Goal: Task Accomplishment & Management: Manage account settings

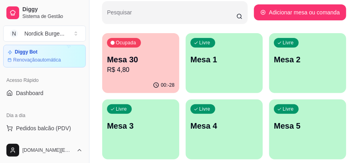
click at [152, 49] on div "Ocupada Mesa 30 R$ 4,80" at bounding box center [140, 55] width 77 height 44
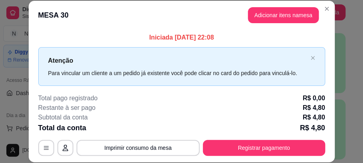
scroll to position [49, 0]
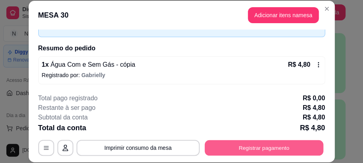
click at [233, 142] on button "Registrar pagamento" at bounding box center [264, 148] width 119 height 16
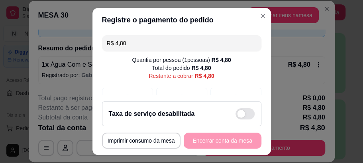
click at [192, 98] on footer "**********" at bounding box center [182, 125] width 179 height 60
click at [221, 106] on div "Taxa de serviço desabilitada" at bounding box center [182, 113] width 160 height 25
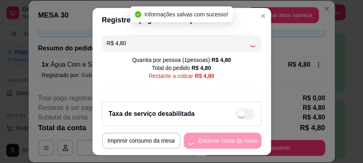
checkbox input "true"
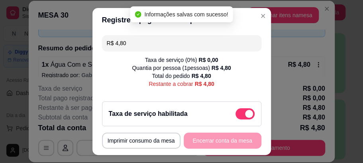
scroll to position [61, 0]
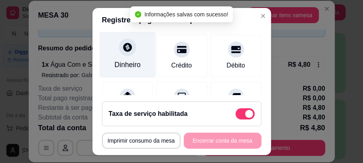
click at [123, 51] on icon at bounding box center [127, 47] width 9 height 9
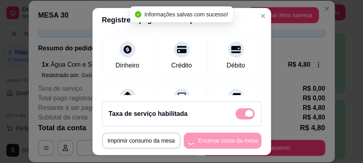
type input "R$ 0,00"
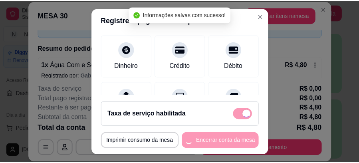
scroll to position [53, 0]
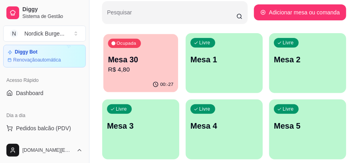
click at [165, 80] on div "00:-27" at bounding box center [140, 84] width 75 height 15
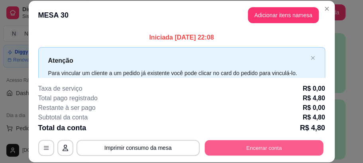
click at [241, 149] on button "Encerrar conta" at bounding box center [264, 148] width 119 height 16
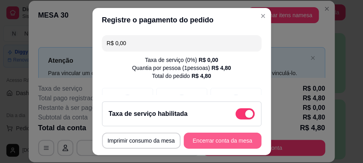
click at [242, 142] on button "Encerrar conta da mesa" at bounding box center [223, 140] width 78 height 16
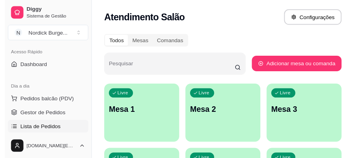
scroll to position [80, 0]
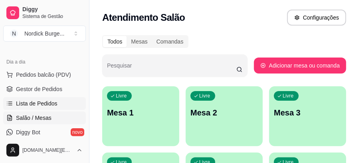
click at [45, 106] on span "Lista de Pedidos" at bounding box center [36, 103] width 41 height 8
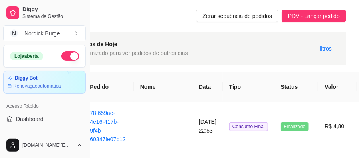
scroll to position [133, 0]
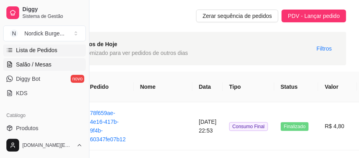
click at [45, 65] on span "Salão / Mesas" at bounding box center [33, 65] width 35 height 8
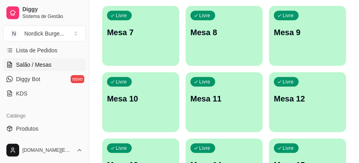
scroll to position [345, 0]
